Goal: Transaction & Acquisition: Purchase product/service

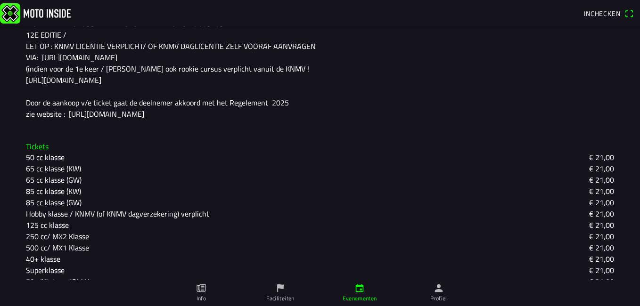
scroll to position [270, 0]
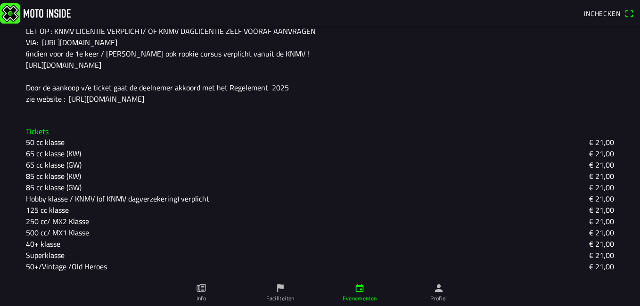
click at [0, 0] on slot "Hobby klasse / KNMV (of KNMV dagverzekering) verplicht" at bounding box center [0, 0] width 0 height 0
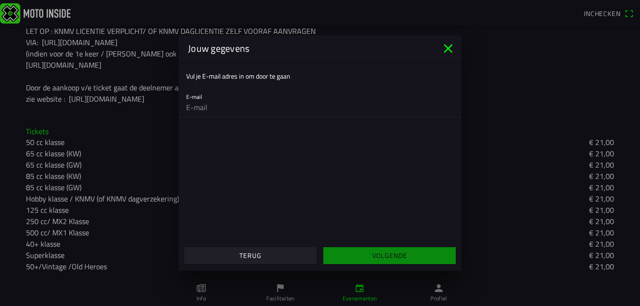
click at [219, 104] on input "email" at bounding box center [320, 107] width 268 height 19
type input "[EMAIL_ADDRESS][DOMAIN_NAME]"
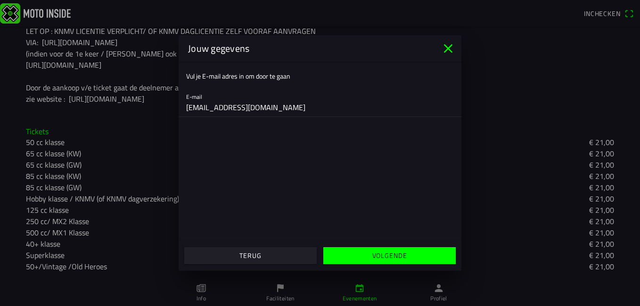
click at [371, 258] on span "Volgende" at bounding box center [389, 255] width 118 height 17
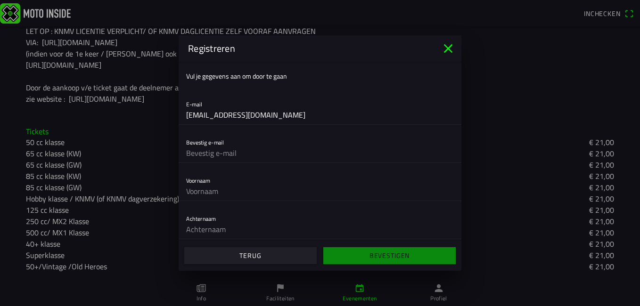
click at [254, 157] on input "text" at bounding box center [320, 153] width 268 height 19
type input "[EMAIL_ADDRESS][DOMAIN_NAME]"
click at [250, 185] on input "text" at bounding box center [320, 191] width 268 height 19
type input "jari"
click at [212, 229] on input "text" at bounding box center [320, 229] width 268 height 19
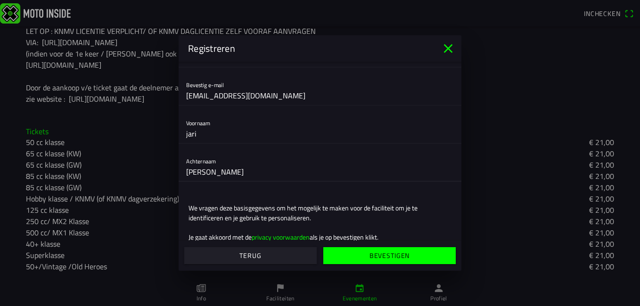
scroll to position [77, 0]
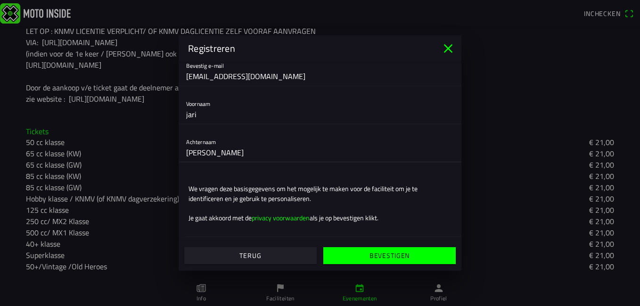
type input "[PERSON_NAME]"
click at [0, 0] on slot "Bevestigen" at bounding box center [0, 0] width 0 height 0
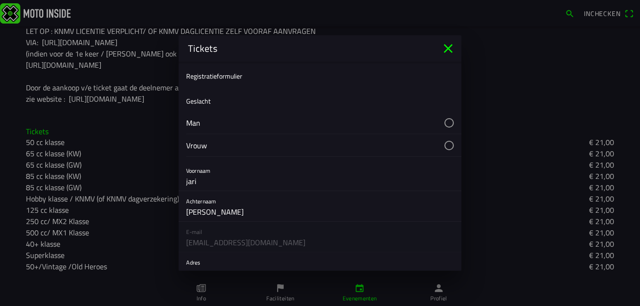
click at [437, 125] on button "button" at bounding box center [323, 123] width 275 height 22
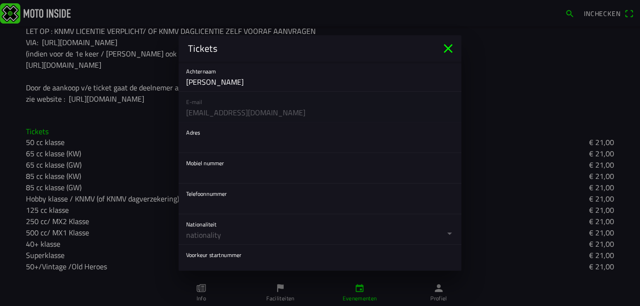
scroll to position [139, 0]
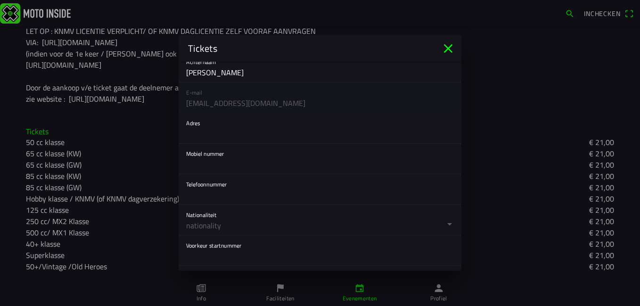
click at [334, 133] on input "text" at bounding box center [320, 133] width 268 height 19
type input "kerkpad 1"
click at [239, 165] on input "text" at bounding box center [320, 164] width 268 height 19
type input "0649183470"
click at [221, 196] on input "text" at bounding box center [320, 195] width 268 height 19
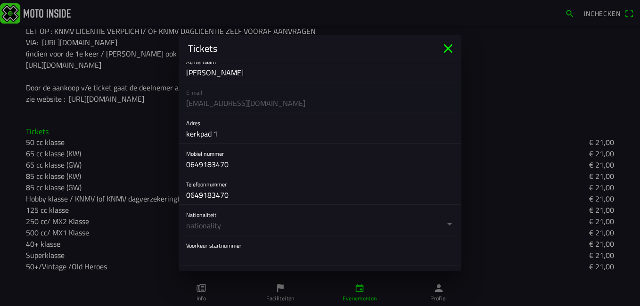
type input "0649183470"
click at [225, 232] on button "button" at bounding box center [323, 220] width 275 height 30
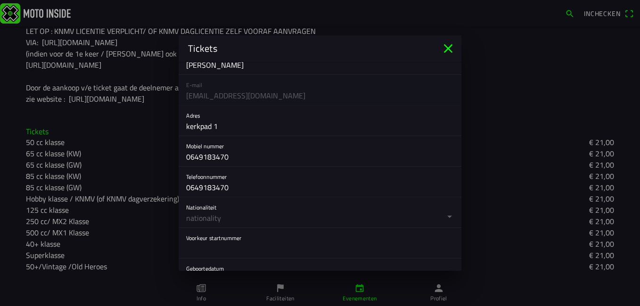
scroll to position [167, 0]
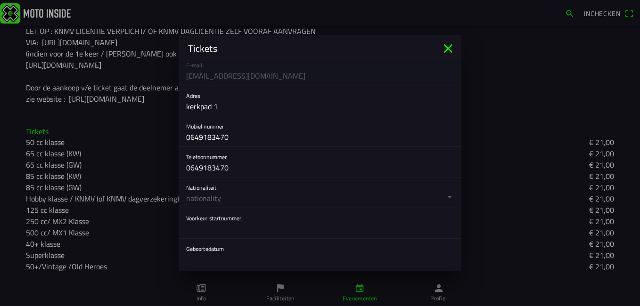
click at [443, 196] on button "button" at bounding box center [323, 193] width 275 height 30
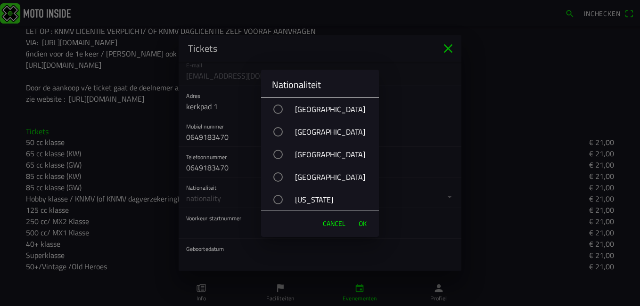
drag, startPoint x: 357, startPoint y: 182, endPoint x: 465, endPoint y: 116, distance: 126.7
click at [466, 116] on ion-alert "Nationaliteit [GEOGRAPHIC_DATA] [GEOGRAPHIC_DATA] [GEOGRAPHIC_DATA] [GEOGRAPHIC…" at bounding box center [320, 153] width 640 height 306
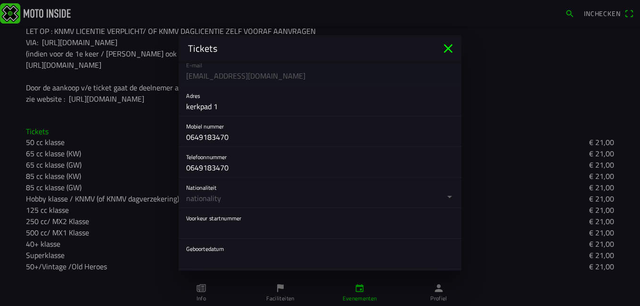
drag, startPoint x: 459, startPoint y: 115, endPoint x: 458, endPoint y: 136, distance: 20.3
click at [331, 187] on button "button" at bounding box center [323, 193] width 275 height 30
click at [398, 196] on ion-backdrop at bounding box center [320, 153] width 640 height 306
click at [275, 230] on input "text" at bounding box center [320, 229] width 268 height 19
type input "5"
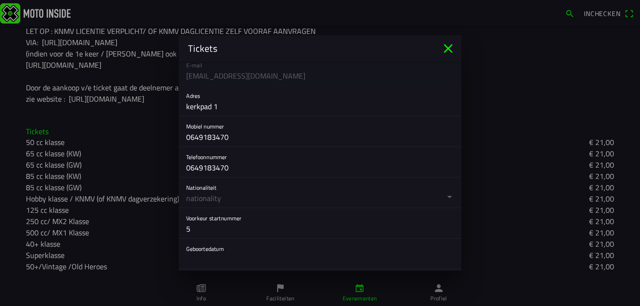
click at [233, 261] on button "button" at bounding box center [323, 254] width 275 height 30
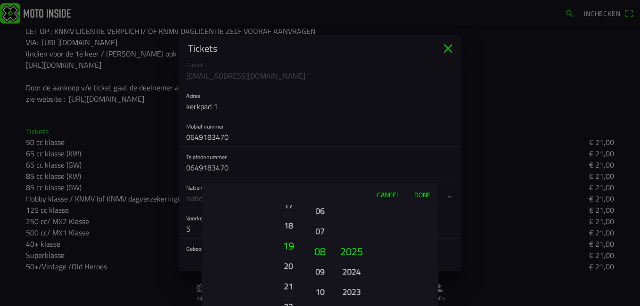
drag, startPoint x: 290, startPoint y: 265, endPoint x: 293, endPoint y: 219, distance: 46.7
click at [293, 219] on button "18" at bounding box center [288, 225] width 26 height 16
click at [289, 276] on button "21" at bounding box center [288, 271] width 26 height 16
drag, startPoint x: 318, startPoint y: 225, endPoint x: 324, endPoint y: 302, distance: 76.6
click at [324, 302] on button "07" at bounding box center [319, 307] width 13 height 16
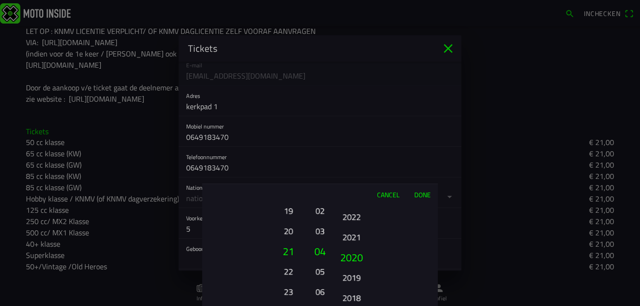
drag, startPoint x: 358, startPoint y: 285, endPoint x: 368, endPoint y: 160, distance: 124.8
click at [368, 160] on ion-picker "Cancel Done 01 02 03 04 05 06 07 08 09 10 11 12 13 14 15 16 17 18 19 20 21 22 2…" at bounding box center [320, 153] width 640 height 306
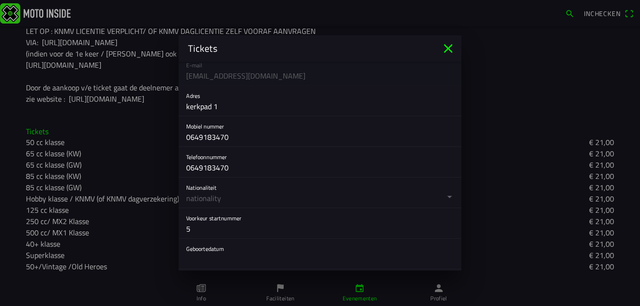
drag, startPoint x: 368, startPoint y: 160, endPoint x: 267, endPoint y: 212, distance: 113.4
click at [221, 261] on button "button" at bounding box center [323, 254] width 275 height 30
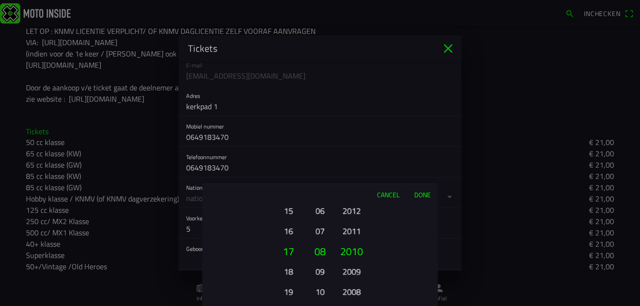
drag, startPoint x: 352, startPoint y: 253, endPoint x: 364, endPoint y: -29, distance: 282.0
click at [364, 0] on html "Inchecken za [DATE] - 09:00 - za [DATE] - 18:00 MC DE WIEKE CROSS EVENT 2025 MC…" at bounding box center [320, 153] width 640 height 306
drag, startPoint x: 353, startPoint y: 260, endPoint x: 362, endPoint y: 297, distance: 38.7
click at [362, 297] on button "2000" at bounding box center [351, 292] width 26 height 16
click at [356, 251] on button "2003" at bounding box center [351, 251] width 32 height 20
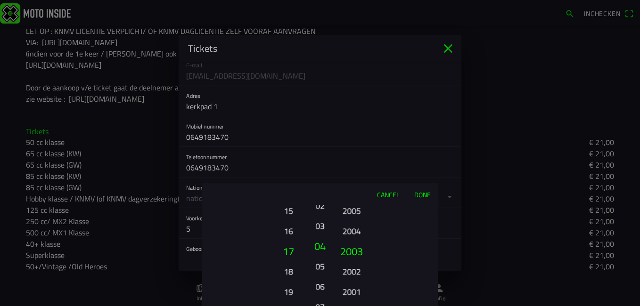
drag, startPoint x: 322, startPoint y: 251, endPoint x: 326, endPoint y: 327, distance: 76.0
click at [326, 306] on html "Inchecken za [DATE] - 09:00 - za [DATE] - 18:00 MC DE WIEKE CROSS EVENT 2025 MC…" at bounding box center [320, 153] width 640 height 306
drag, startPoint x: 319, startPoint y: 261, endPoint x: 320, endPoint y: 240, distance: 20.8
click at [320, 240] on ion-picker-column "01 02 03 04 05 06 07 08 09 10 11 12" at bounding box center [320, 255] width 24 height 101
drag, startPoint x: 326, startPoint y: 250, endPoint x: 322, endPoint y: 272, distance: 22.4
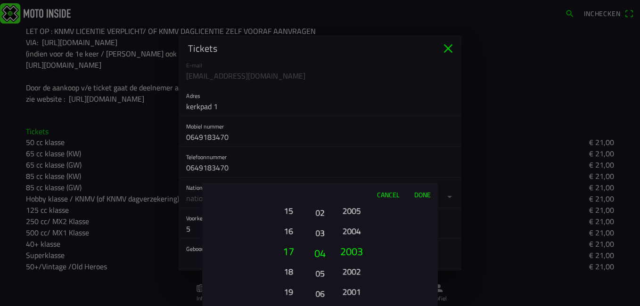
click at [322, 272] on button "05" at bounding box center [319, 273] width 13 height 16
drag, startPoint x: 291, startPoint y: 262, endPoint x: 303, endPoint y: 181, distance: 82.0
click at [303, 181] on ion-picker "Cancel Done 01 02 03 04 05 06 07 08 09 10 11 12 13 14 15 16 17 18 19 20 21 22 2…" at bounding box center [320, 153] width 640 height 306
drag, startPoint x: 290, startPoint y: 227, endPoint x: 291, endPoint y: 240, distance: 13.2
click at [291, 240] on button "21" at bounding box center [288, 245] width 32 height 20
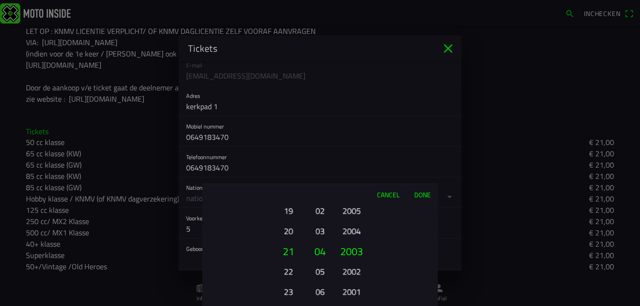
click at [418, 195] on button "Done" at bounding box center [422, 194] width 31 height 21
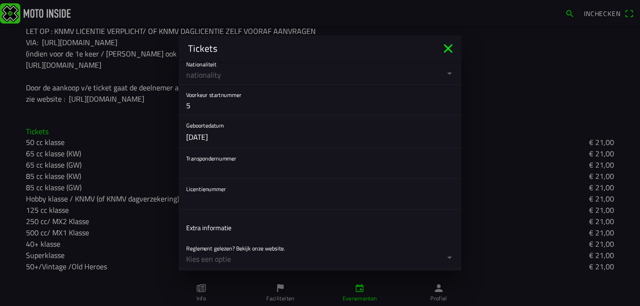
scroll to position [297, 0]
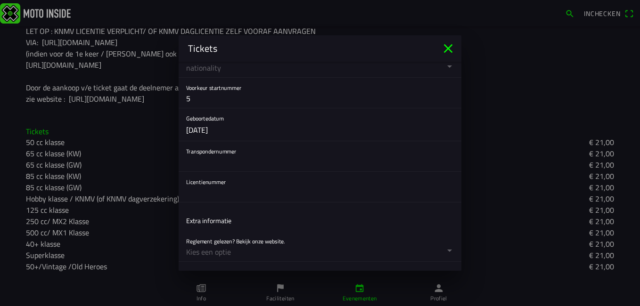
click at [286, 196] on input "text" at bounding box center [320, 192] width 268 height 19
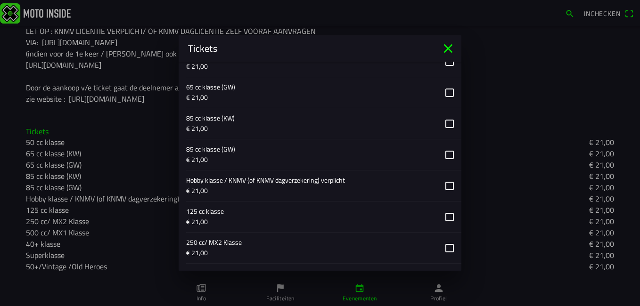
scroll to position [575, 0]
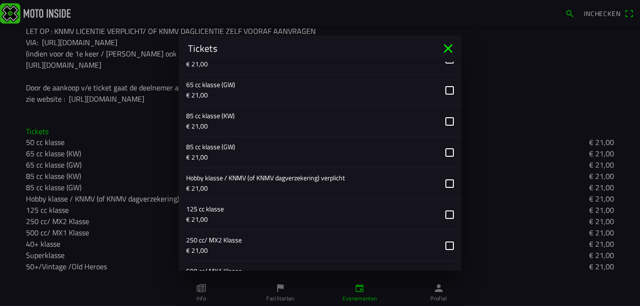
type input "938758"
click at [437, 177] on button "button" at bounding box center [323, 183] width 275 height 31
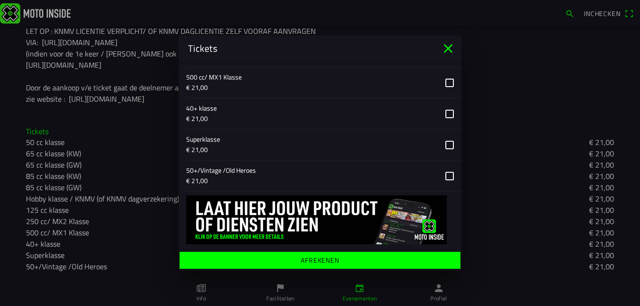
click at [445, 49] on icon "close" at bounding box center [448, 48] width 15 height 15
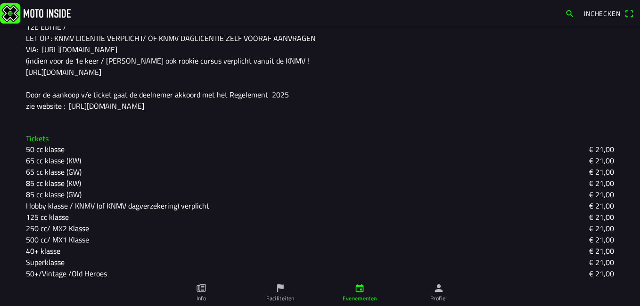
scroll to position [270, 0]
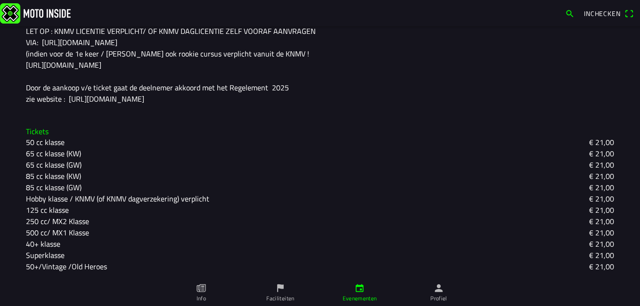
click at [0, 0] on slot "Hobby klasse / KNMV (of KNMV dagverzekering) verplicht" at bounding box center [0, 0] width 0 height 0
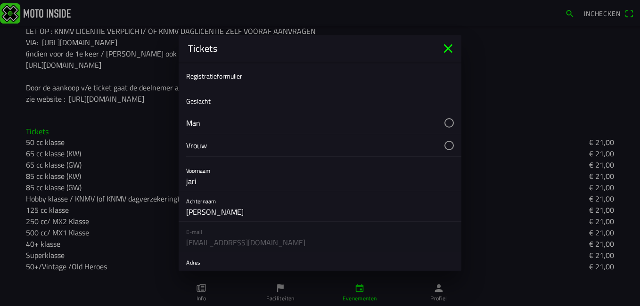
click at [208, 123] on button "button" at bounding box center [323, 123] width 275 height 22
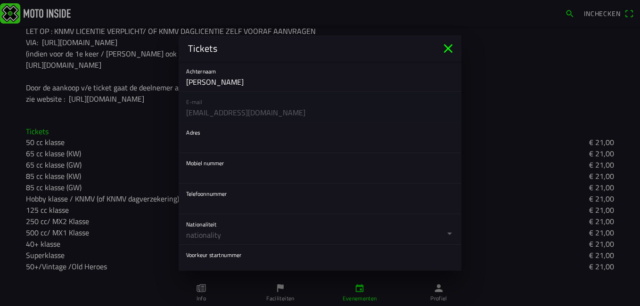
scroll to position [125, 0]
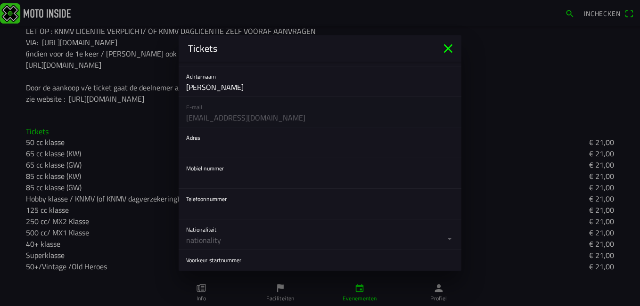
click at [348, 144] on input "text" at bounding box center [320, 148] width 268 height 19
type input "kerkpad 1"
click at [197, 181] on input "text" at bounding box center [320, 179] width 268 height 19
type input "0649183470"
click at [196, 216] on input "text" at bounding box center [320, 209] width 268 height 19
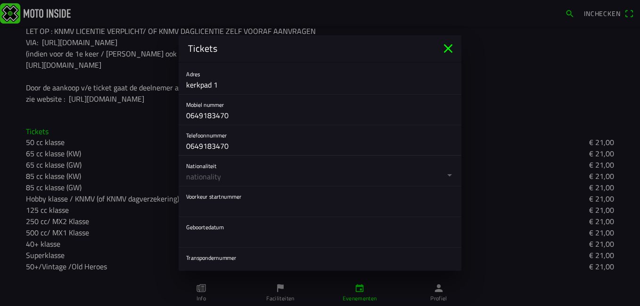
scroll to position [204, 0]
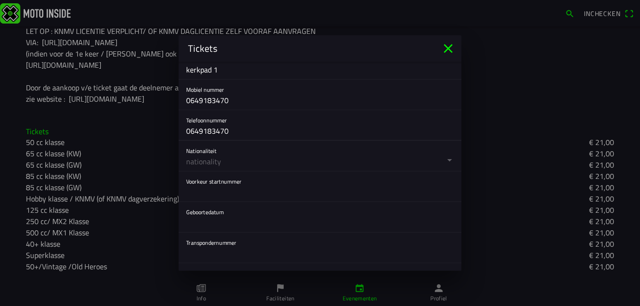
type input "0649183470"
click at [264, 192] on input "text" at bounding box center [320, 192] width 268 height 19
type input "6"
type input "5"
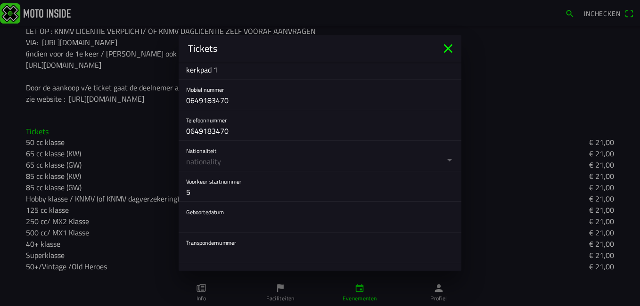
click at [218, 222] on button "button" at bounding box center [323, 217] width 275 height 30
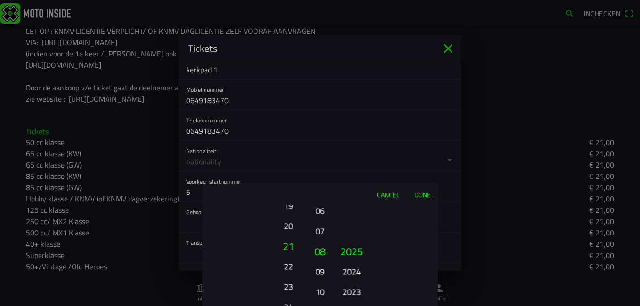
drag, startPoint x: 287, startPoint y: 283, endPoint x: 297, endPoint y: 197, distance: 86.3
click at [297, 197] on div "Cancel Done 01 02 03 04 05 06 07 08 09 10 11 12 13 14 15 16 17 18 19 20 21 22 2…" at bounding box center [320, 245] width 236 height 123
drag, startPoint x: 285, startPoint y: 240, endPoint x: 285, endPoint y: 255, distance: 15.5
click at [285, 255] on ion-picker-column "01 02 03 04 05 06 07 08 09 10 11 12 13 14 15 16 17 18 19 20 21 22 23 24 25 26 2…" at bounding box center [255, 255] width 106 height 101
drag, startPoint x: 293, startPoint y: 257, endPoint x: 291, endPoint y: 238, distance: 19.4
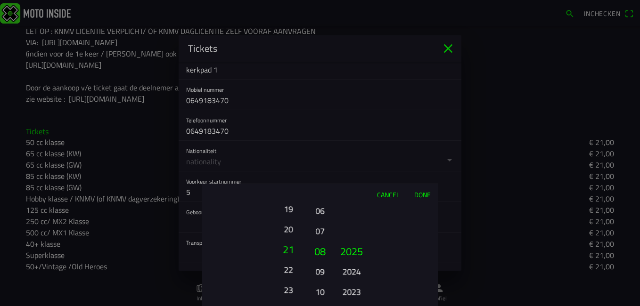
click at [291, 238] on ion-picker-column "01 02 03 04 05 06 07 08 09 10 11 12 13 14 15 16 17 18 19 20 21 22 23 24 25 26 2…" at bounding box center [255, 255] width 106 height 101
drag, startPoint x: 291, startPoint y: 241, endPoint x: 286, endPoint y: 255, distance: 15.5
click at [286, 255] on ion-picker-column "01 02 03 04 05 06 07 08 09 10 11 12 13 14 15 16 17 18 19 20 21 22 23 24 25 26 2…" at bounding box center [255, 255] width 106 height 101
drag, startPoint x: 321, startPoint y: 268, endPoint x: 313, endPoint y: 327, distance: 59.4
click at [313, 306] on html "Inchecken za [DATE] - 09:00 - za [DATE] - 18:00 MC DE WIEKE CROSS EVENT 2025 MC…" at bounding box center [320, 153] width 640 height 306
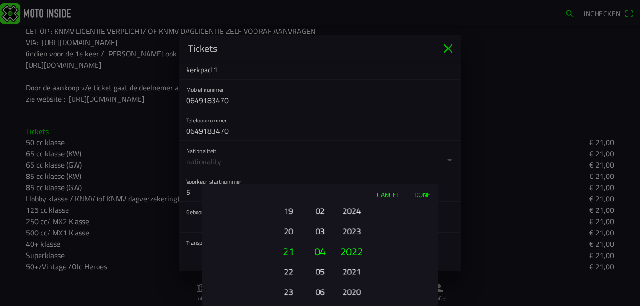
drag, startPoint x: 348, startPoint y: 279, endPoint x: 343, endPoint y: 203, distance: 76.5
click at [343, 206] on button "2024" at bounding box center [351, 211] width 26 height 16
drag, startPoint x: 346, startPoint y: 295, endPoint x: 343, endPoint y: 249, distance: 46.3
click at [343, 249] on button "2018" at bounding box center [351, 246] width 32 height 20
drag, startPoint x: 348, startPoint y: 249, endPoint x: 334, endPoint y: 281, distance: 34.8
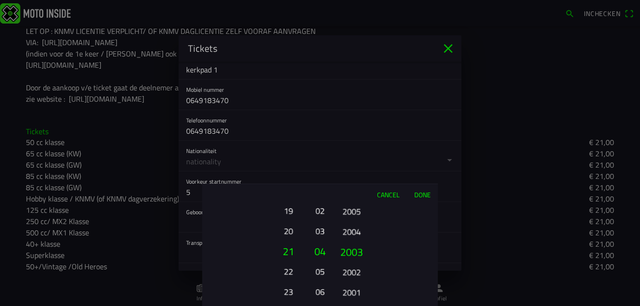
click at [334, 281] on ion-picker-column "2025 2024 2023 2022 2021 2020 2019 2018 2017 2016 2015 2014 2013 2012 2011 2010…" at bounding box center [385, 255] width 106 height 101
drag, startPoint x: 353, startPoint y: 269, endPoint x: 347, endPoint y: 253, distance: 17.2
click at [347, 253] on button "2003" at bounding box center [351, 255] width 32 height 20
click at [424, 196] on button "Done" at bounding box center [422, 194] width 31 height 21
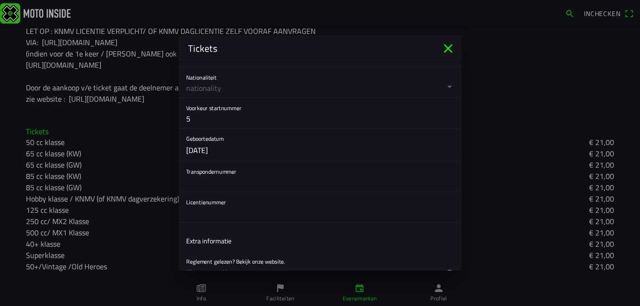
scroll to position [292, 0]
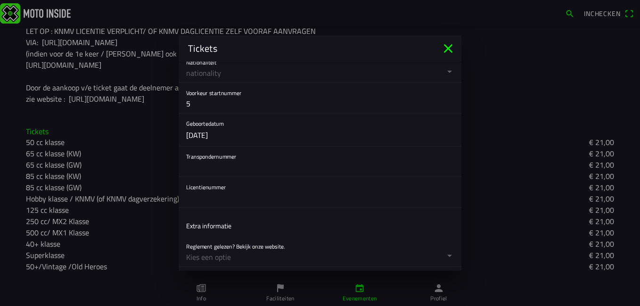
click at [277, 164] on input "text" at bounding box center [320, 167] width 268 height 19
type input "7928017"
click at [235, 195] on input "text" at bounding box center [320, 197] width 268 height 19
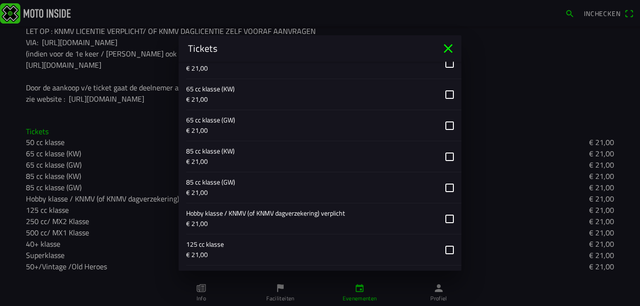
scroll to position [547, 0]
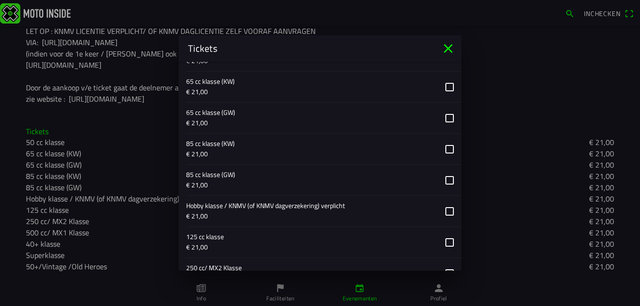
type input "938758"
click at [439, 208] on button "button" at bounding box center [323, 211] width 275 height 31
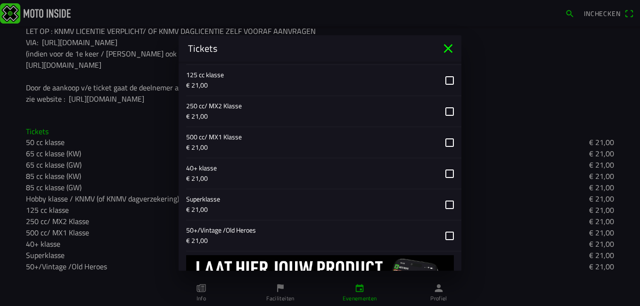
scroll to position [769, 0]
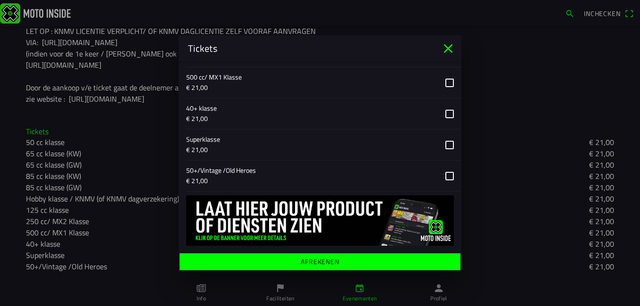
click at [398, 258] on span "Afrekenen" at bounding box center [320, 261] width 266 height 17
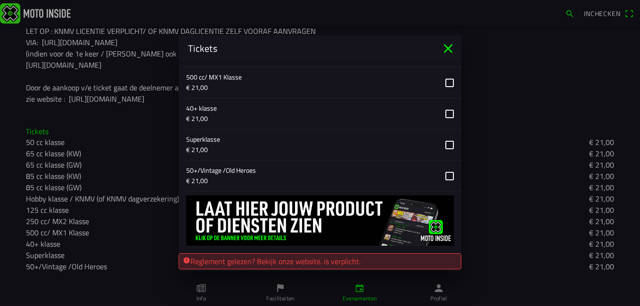
scroll to position [787, 0]
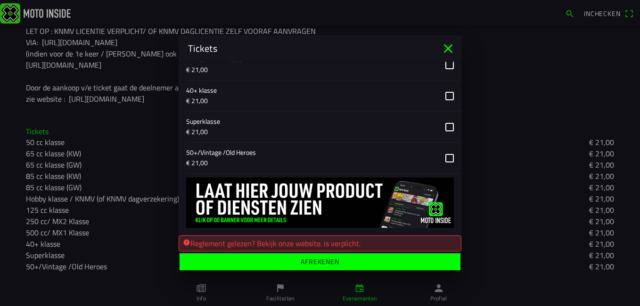
click at [384, 258] on span "Afrekenen" at bounding box center [320, 261] width 266 height 17
click at [185, 240] on icon "alert" at bounding box center [187, 242] width 6 height 6
click at [326, 254] on span "Afrekenen" at bounding box center [320, 261] width 266 height 17
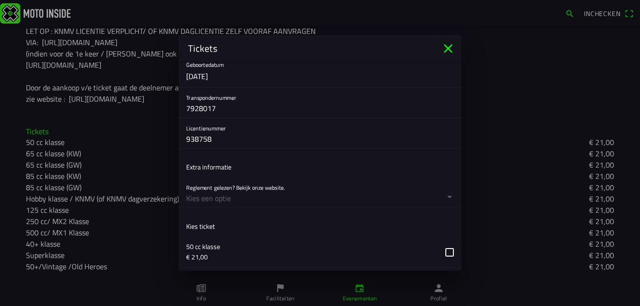
scroll to position [356, 0]
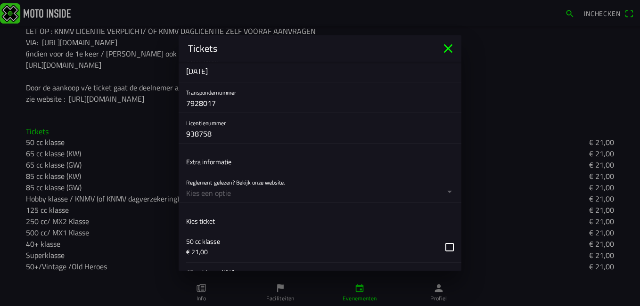
click at [394, 188] on button "button" at bounding box center [323, 187] width 275 height 30
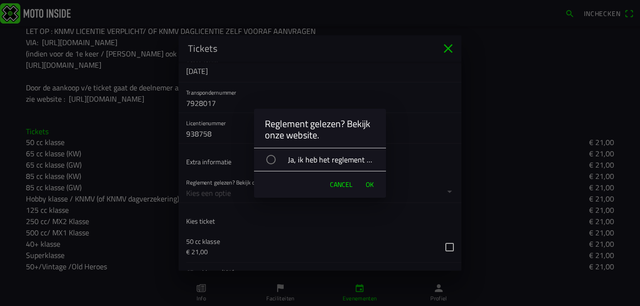
click at [268, 161] on div "button" at bounding box center [270, 159] width 9 height 9
click at [371, 183] on span "OK" at bounding box center [370, 184] width 8 height 9
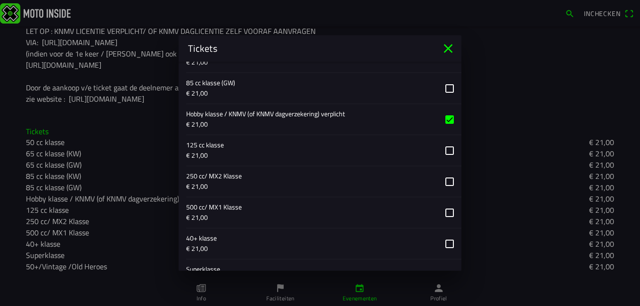
scroll to position [787, 0]
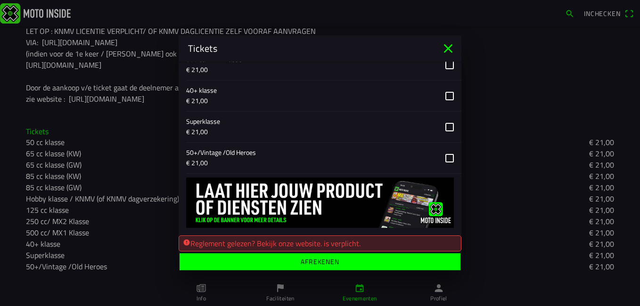
click at [402, 265] on span "Afrekenen" at bounding box center [320, 261] width 266 height 17
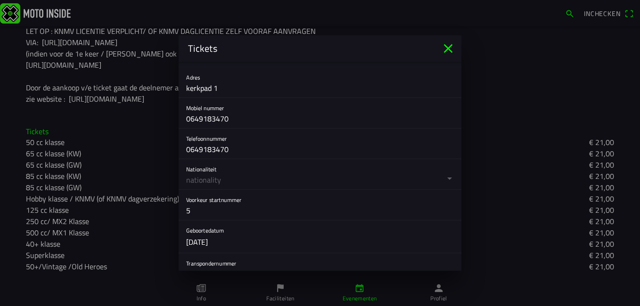
scroll to position [193, 0]
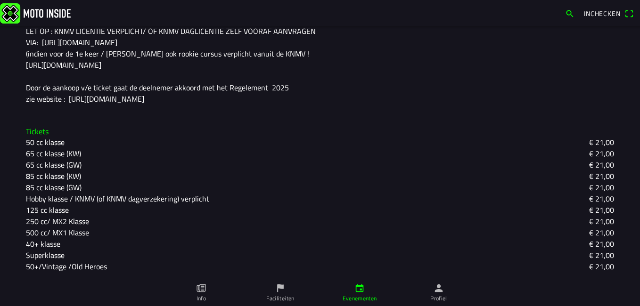
click at [0, 0] on slot "Hobby klasse / KNMV (of KNMV dagverzekering) verplicht" at bounding box center [0, 0] width 0 height 0
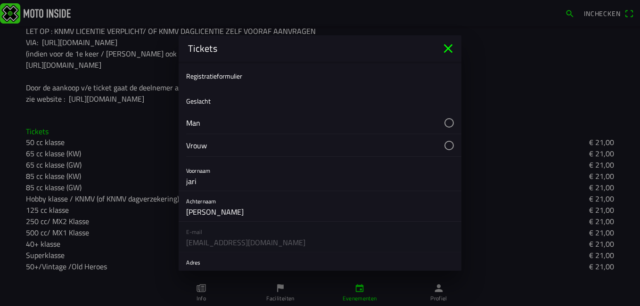
click at [443, 117] on button "button" at bounding box center [323, 123] width 275 height 22
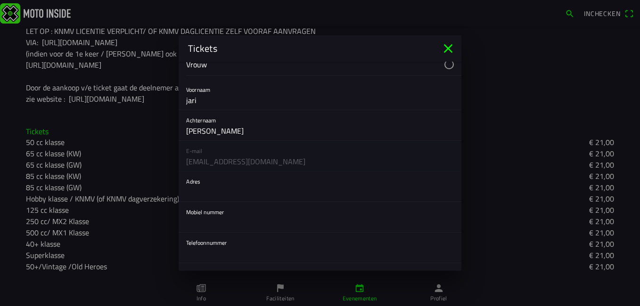
scroll to position [93, 0]
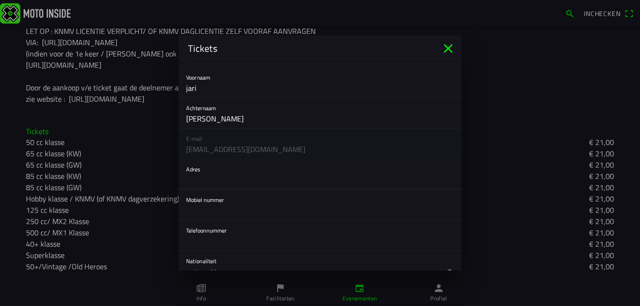
click at [273, 176] on input "text" at bounding box center [320, 180] width 268 height 19
type input "kerkpad 1"
click at [235, 210] on input "text" at bounding box center [320, 210] width 268 height 19
type input "0649183470"
click at [208, 243] on input "text" at bounding box center [320, 241] width 268 height 19
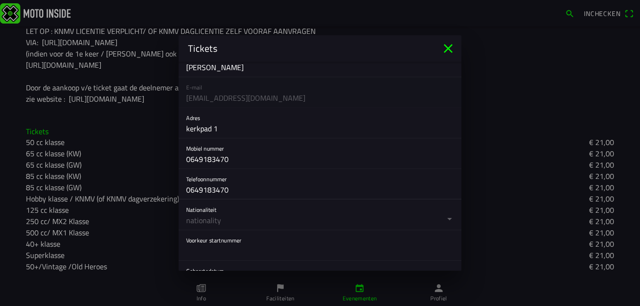
scroll to position [157, 0]
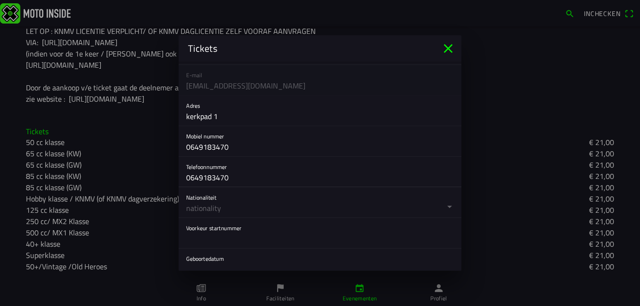
type input "0649183470"
click at [272, 208] on button "button" at bounding box center [323, 203] width 275 height 30
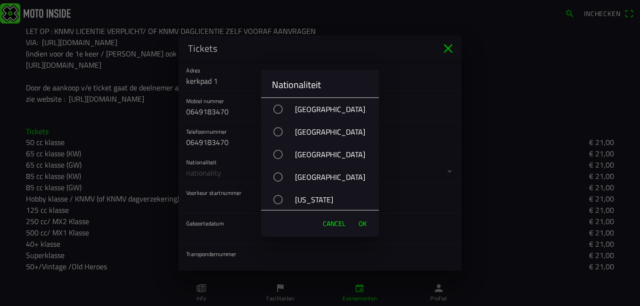
scroll to position [195, 0]
drag, startPoint x: 267, startPoint y: 173, endPoint x: 269, endPoint y: 154, distance: 19.0
click at [269, 154] on div "[GEOGRAPHIC_DATA] [GEOGRAPHIC_DATA] [GEOGRAPHIC_DATA] [GEOGRAPHIC_DATA] [US_STA…" at bounding box center [320, 154] width 118 height 113
click at [279, 131] on div "button" at bounding box center [277, 131] width 9 height 9
click at [280, 131] on div "button" at bounding box center [278, 132] width 5 height 5
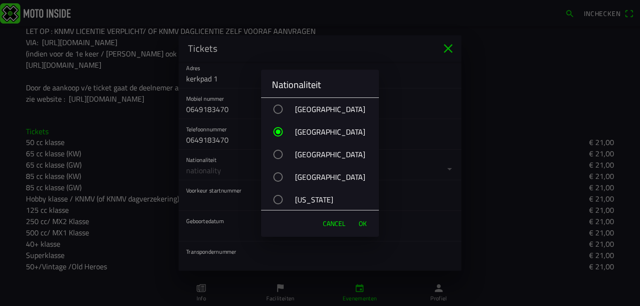
drag, startPoint x: 366, startPoint y: 202, endPoint x: 362, endPoint y: 163, distance: 38.9
click at [362, 163] on div "[GEOGRAPHIC_DATA] [GEOGRAPHIC_DATA] [GEOGRAPHIC_DATA] [GEOGRAPHIC_DATA] [US_STA…" at bounding box center [320, 154] width 118 height 113
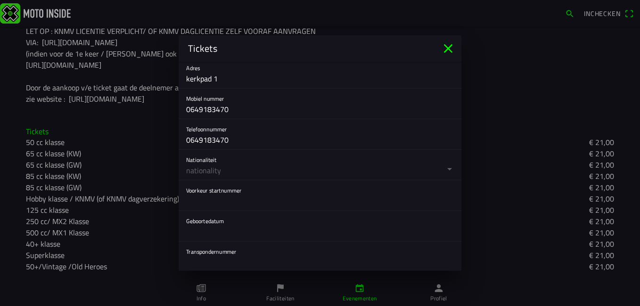
click at [436, 173] on ion-backdrop at bounding box center [320, 153] width 640 height 306
click at [442, 168] on button "button" at bounding box center [323, 165] width 275 height 30
drag, startPoint x: 381, startPoint y: 140, endPoint x: 382, endPoint y: 155, distance: 14.2
click at [384, 157] on button "button" at bounding box center [323, 165] width 275 height 30
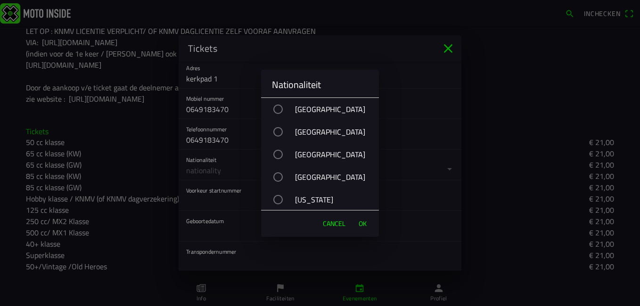
drag, startPoint x: 351, startPoint y: 141, endPoint x: 371, endPoint y: 148, distance: 21.6
click at [371, 148] on div "[GEOGRAPHIC_DATA] [GEOGRAPHIC_DATA] [GEOGRAPHIC_DATA] [GEOGRAPHIC_DATA] [US_STA…" at bounding box center [320, 154] width 118 height 113
drag, startPoint x: 371, startPoint y: 148, endPoint x: 356, endPoint y: 188, distance: 43.0
click at [347, 177] on div "[GEOGRAPHIC_DATA]" at bounding box center [324, 177] width 108 height 24
drag, startPoint x: 347, startPoint y: 177, endPoint x: 359, endPoint y: 167, distance: 15.1
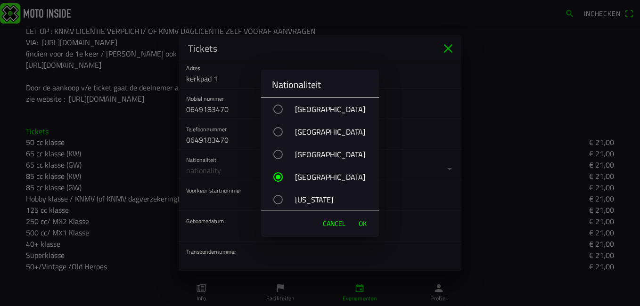
click at [359, 168] on div "[GEOGRAPHIC_DATA]" at bounding box center [324, 177] width 108 height 24
drag, startPoint x: 362, startPoint y: 162, endPoint x: 360, endPoint y: 184, distance: 22.7
click at [360, 184] on div "[GEOGRAPHIC_DATA] [GEOGRAPHIC_DATA] [GEOGRAPHIC_DATA] [GEOGRAPHIC_DATA] [US_STA…" at bounding box center [320, 154] width 118 height 113
click at [273, 197] on div "[US_STATE]" at bounding box center [324, 200] width 108 height 24
click at [360, 222] on span "OK" at bounding box center [363, 223] width 8 height 9
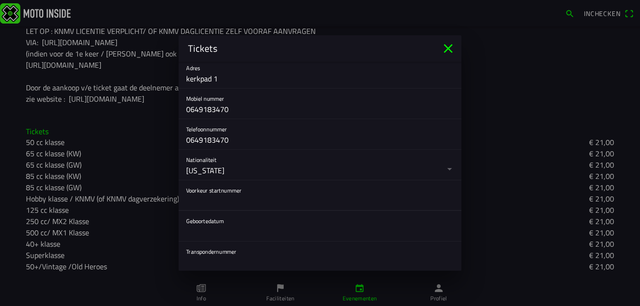
click at [248, 194] on input "text" at bounding box center [320, 201] width 268 height 19
type input "5"
click at [229, 221] on button "button" at bounding box center [323, 226] width 275 height 30
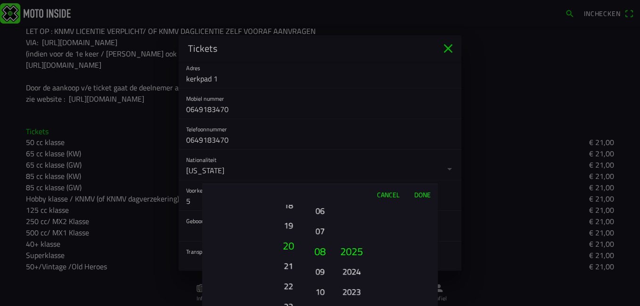
drag, startPoint x: 279, startPoint y: 273, endPoint x: 281, endPoint y: 207, distance: 66.4
click at [281, 207] on button "18" at bounding box center [288, 205] width 26 height 16
drag, startPoint x: 322, startPoint y: 230, endPoint x: 319, endPoint y: 288, distance: 57.6
click at [319, 288] on button "07" at bounding box center [319, 288] width 13 height 16
drag, startPoint x: 319, startPoint y: 286, endPoint x: 317, endPoint y: 298, distance: 12.4
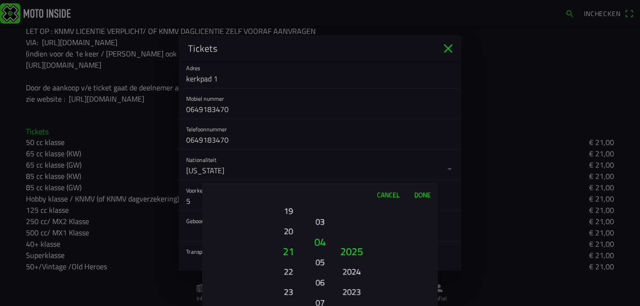
click at [317, 298] on button "07" at bounding box center [319, 302] width 13 height 16
drag, startPoint x: 355, startPoint y: 281, endPoint x: 352, endPoint y: 263, distance: 18.1
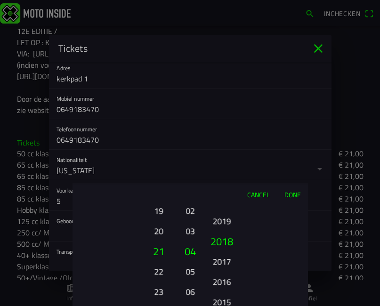
drag, startPoint x: 355, startPoint y: 273, endPoint x: 361, endPoint y: 175, distance: 98.7
click at [361, 175] on ion-picker "Cancel Done 01 02 03 04 05 06 07 08 09 10 11 12 13 14 15 16 17 18 19 20 21 22 2…" at bounding box center [190, 153] width 380 height 306
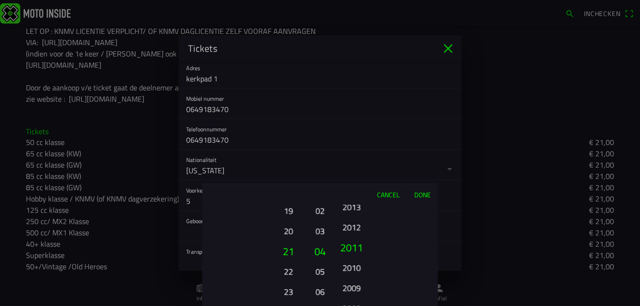
drag, startPoint x: 347, startPoint y: 260, endPoint x: 354, endPoint y: 142, distance: 118.0
click at [354, 142] on ion-picker "Cancel Done 01 02 03 04 05 06 07 08 09 10 11 12 13 14 15 16 17 18 19 20 21 22 2…" at bounding box center [320, 153] width 640 height 306
click at [425, 193] on button "Done" at bounding box center [422, 194] width 31 height 21
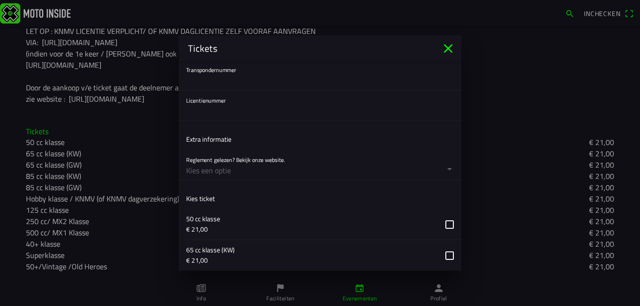
scroll to position [382, 0]
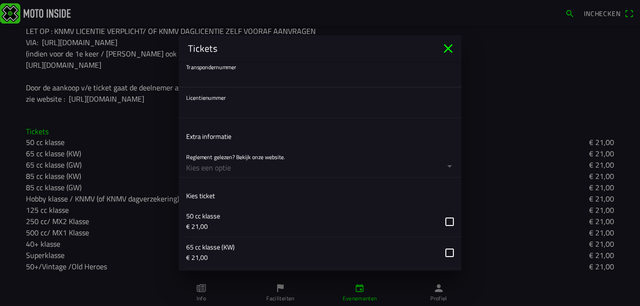
click at [257, 76] on input "text" at bounding box center [320, 77] width 268 height 19
type input "7928017"
click at [226, 107] on input "text" at bounding box center [320, 108] width 268 height 19
type input "938758"
click at [440, 166] on button "button" at bounding box center [323, 162] width 275 height 30
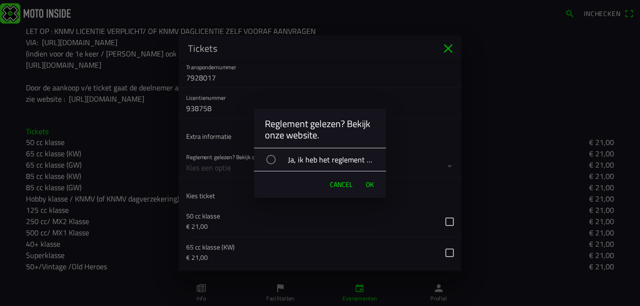
click at [270, 157] on div "button" at bounding box center [270, 159] width 9 height 9
click at [367, 184] on span "OK" at bounding box center [370, 184] width 8 height 9
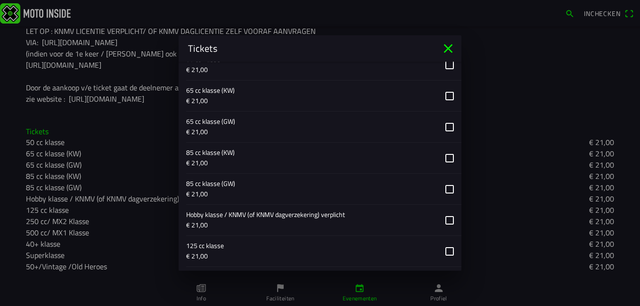
scroll to position [546, 0]
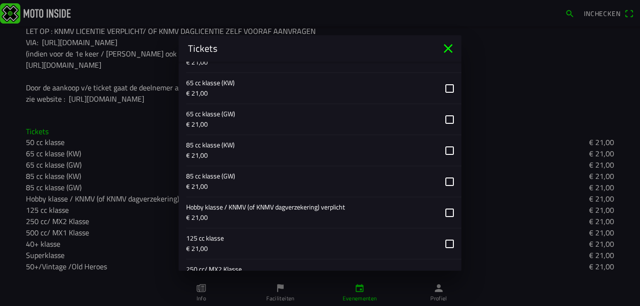
click at [440, 214] on button "button" at bounding box center [323, 212] width 275 height 31
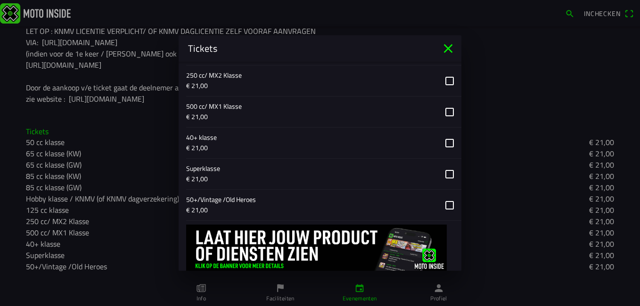
scroll to position [769, 0]
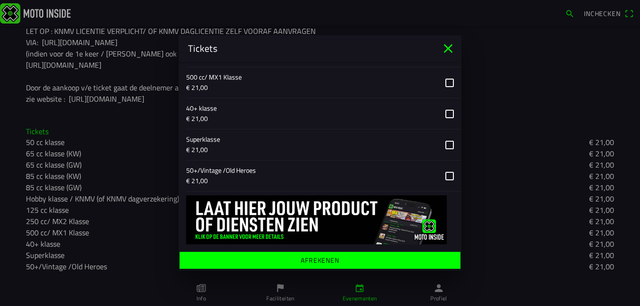
click at [432, 255] on span "Afrekenen" at bounding box center [320, 260] width 266 height 17
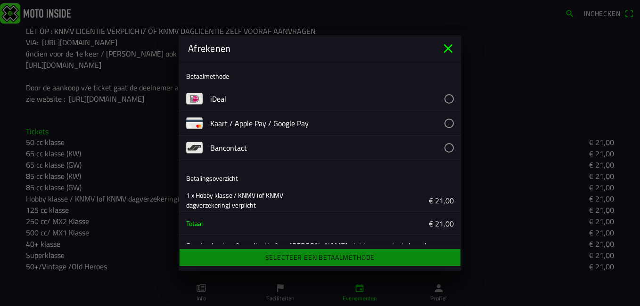
click at [227, 98] on button "button" at bounding box center [335, 99] width 251 height 24
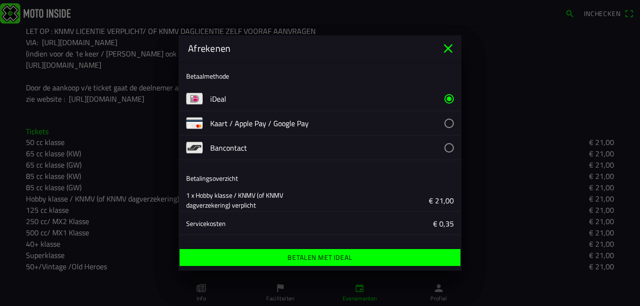
click at [360, 254] on span "Betalen met iDeal" at bounding box center [320, 257] width 266 height 17
